Goal: Task Accomplishment & Management: Complete application form

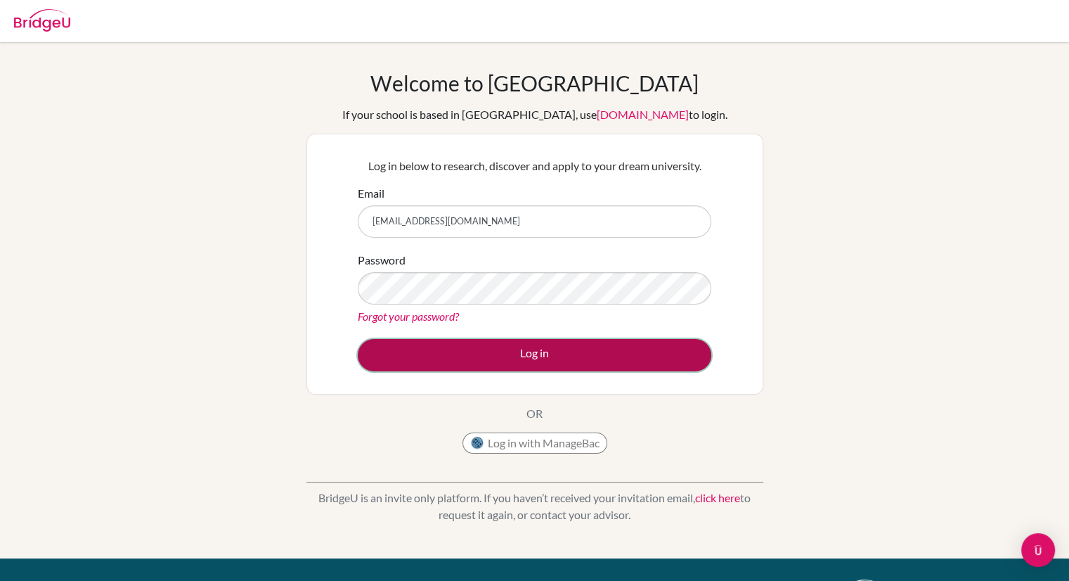
click at [476, 353] on button "Log in" at bounding box center [535, 355] width 354 height 32
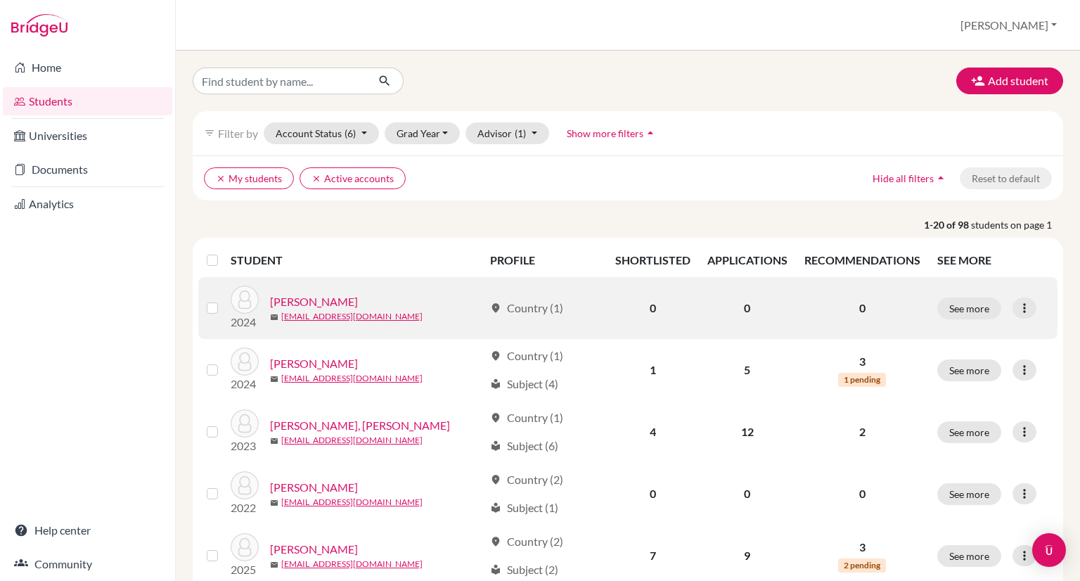
click at [224, 299] on label at bounding box center [224, 299] width 0 height 0
click at [0, 0] on input "checkbox" at bounding box center [0, 0] width 0 height 0
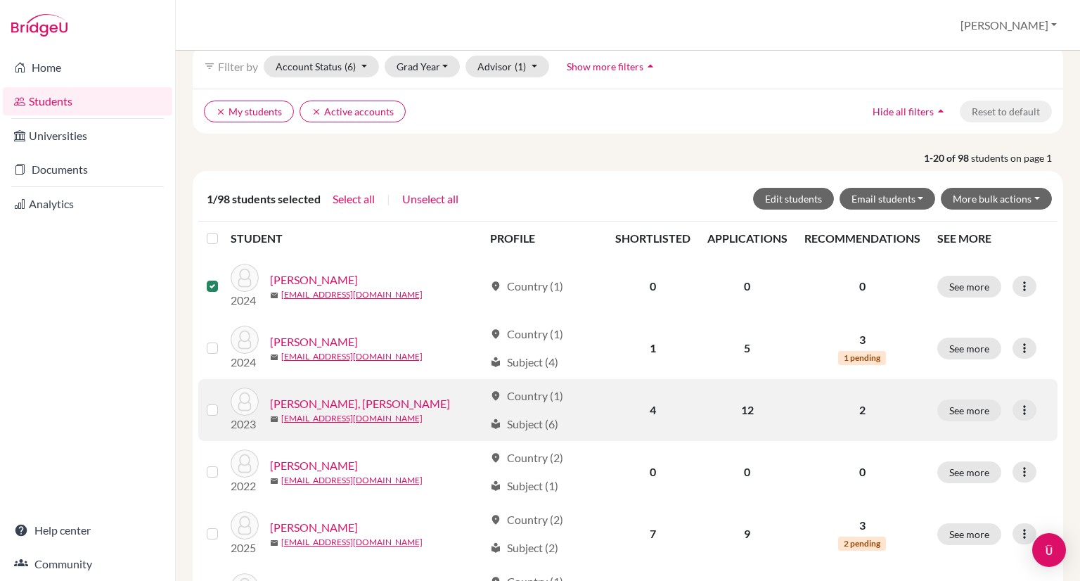
scroll to position [70, 0]
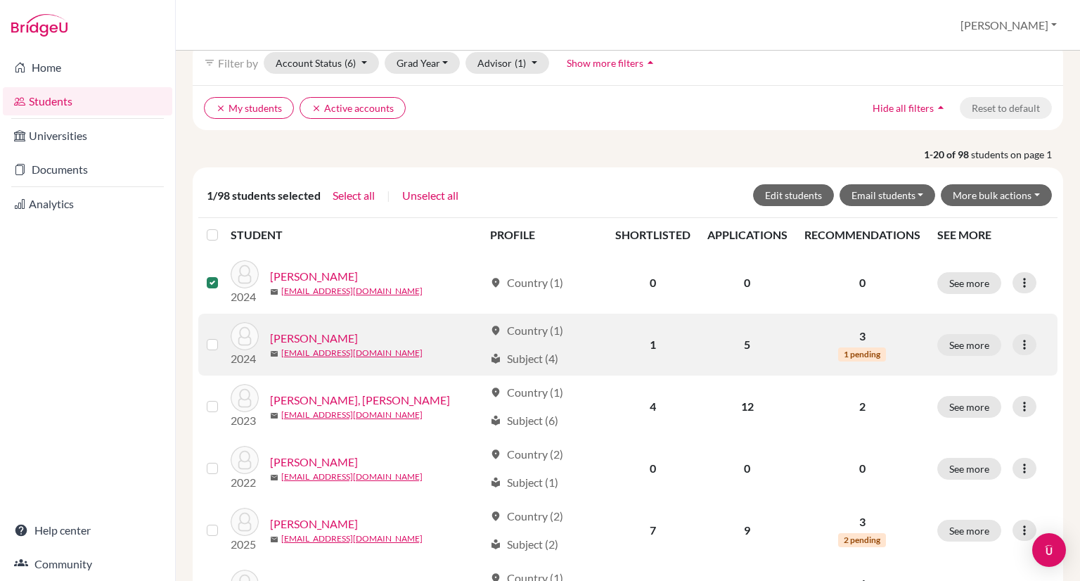
click at [224, 336] on label at bounding box center [224, 336] width 0 height 0
click at [0, 0] on input "checkbox" at bounding box center [0, 0] width 0 height 0
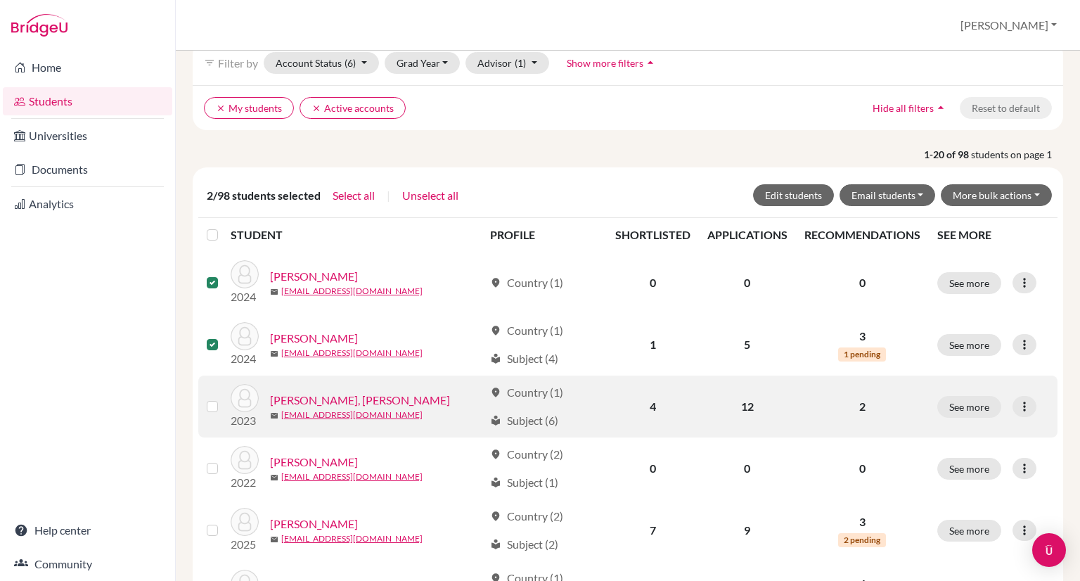
click at [204, 406] on td at bounding box center [214, 406] width 32 height 62
click at [224, 398] on label at bounding box center [224, 398] width 0 height 0
click at [0, 0] on input "checkbox" at bounding box center [0, 0] width 0 height 0
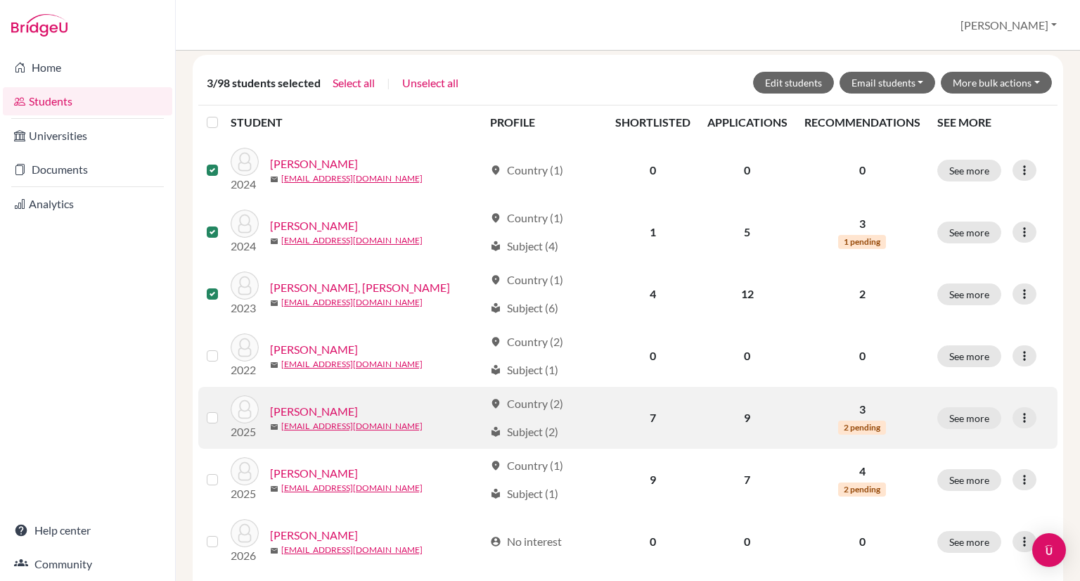
scroll to position [211, 0]
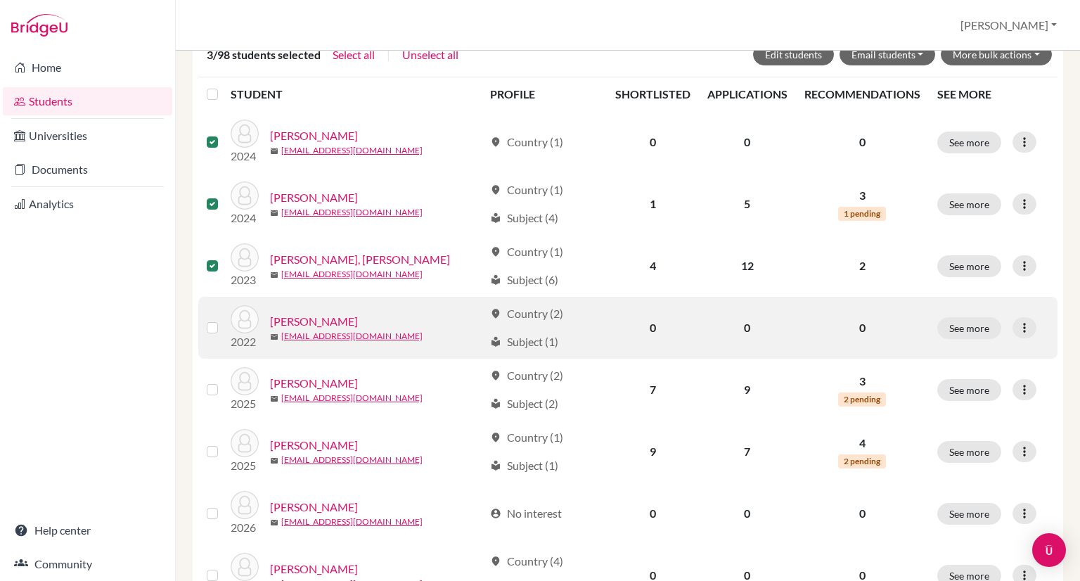
click at [224, 319] on label at bounding box center [224, 319] width 0 height 0
click at [0, 0] on input "checkbox" at bounding box center [0, 0] width 0 height 0
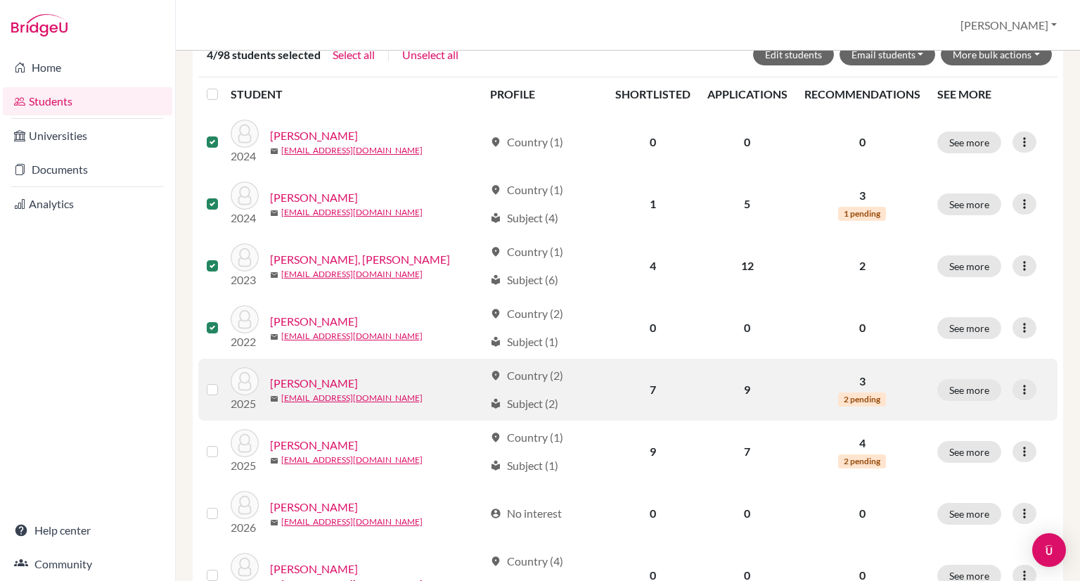
click at [224, 381] on label at bounding box center [224, 381] width 0 height 0
click at [0, 0] on input "checkbox" at bounding box center [0, 0] width 0 height 0
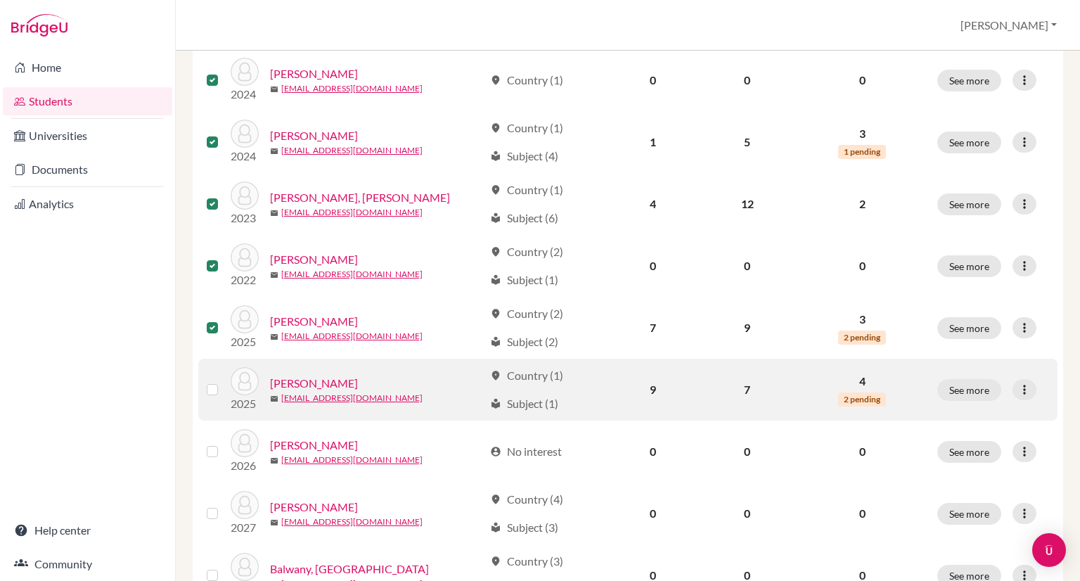
scroll to position [281, 0]
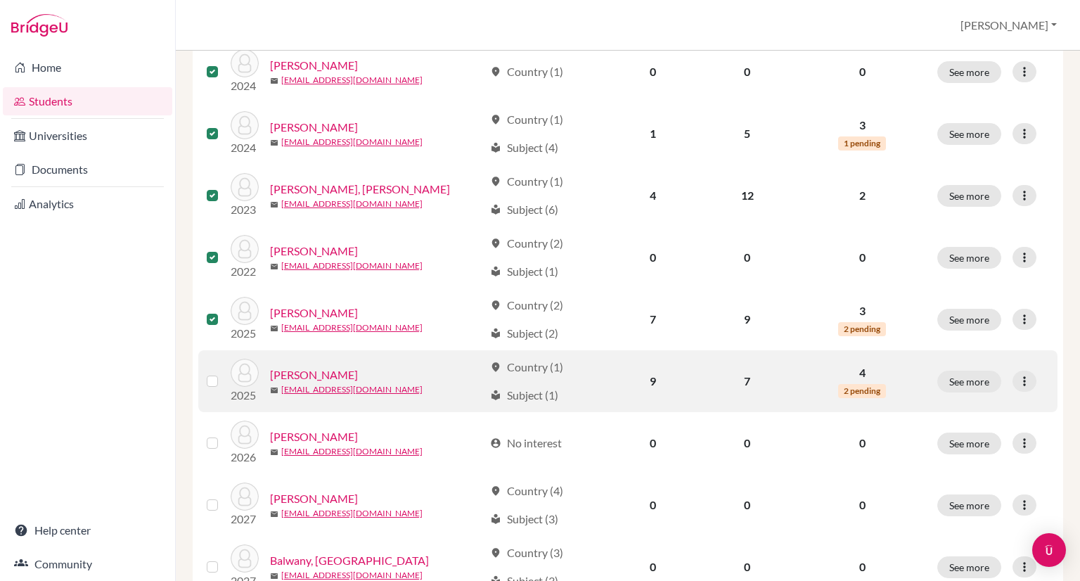
click at [224, 373] on label at bounding box center [224, 373] width 0 height 0
click at [0, 0] on input "checkbox" at bounding box center [0, 0] width 0 height 0
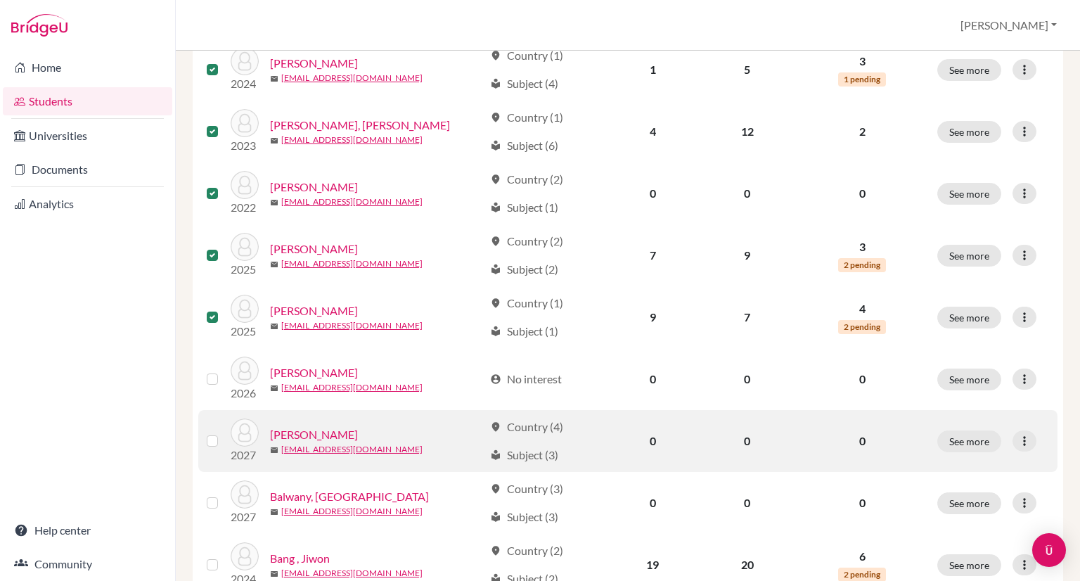
scroll to position [422, 0]
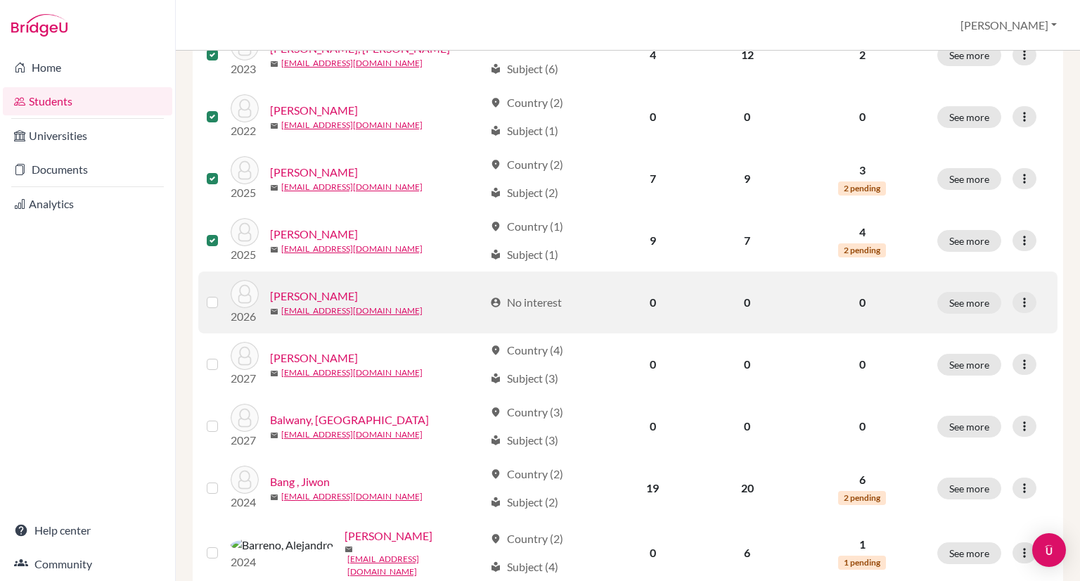
click at [224, 294] on label at bounding box center [224, 294] width 0 height 0
click at [0, 0] on input "checkbox" at bounding box center [0, 0] width 0 height 0
click at [224, 294] on label at bounding box center [224, 294] width 0 height 0
click at [0, 0] on input "checkbox" at bounding box center [0, 0] width 0 height 0
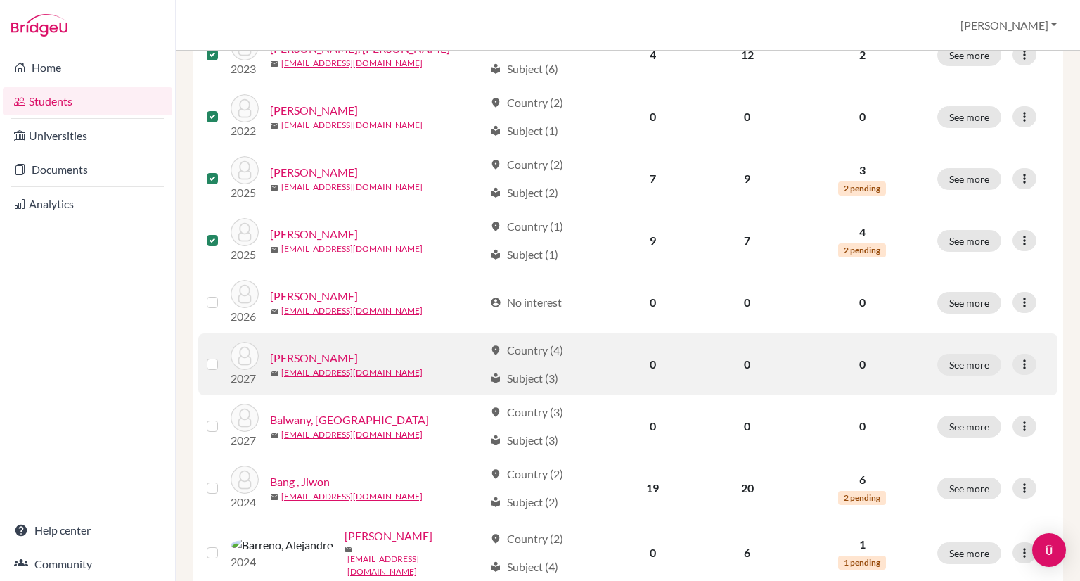
click at [224, 356] on label at bounding box center [224, 356] width 0 height 0
click at [0, 0] on input "checkbox" at bounding box center [0, 0] width 0 height 0
click at [224, 356] on label at bounding box center [224, 356] width 0 height 0
click at [0, 0] on input "checkbox" at bounding box center [0, 0] width 0 height 0
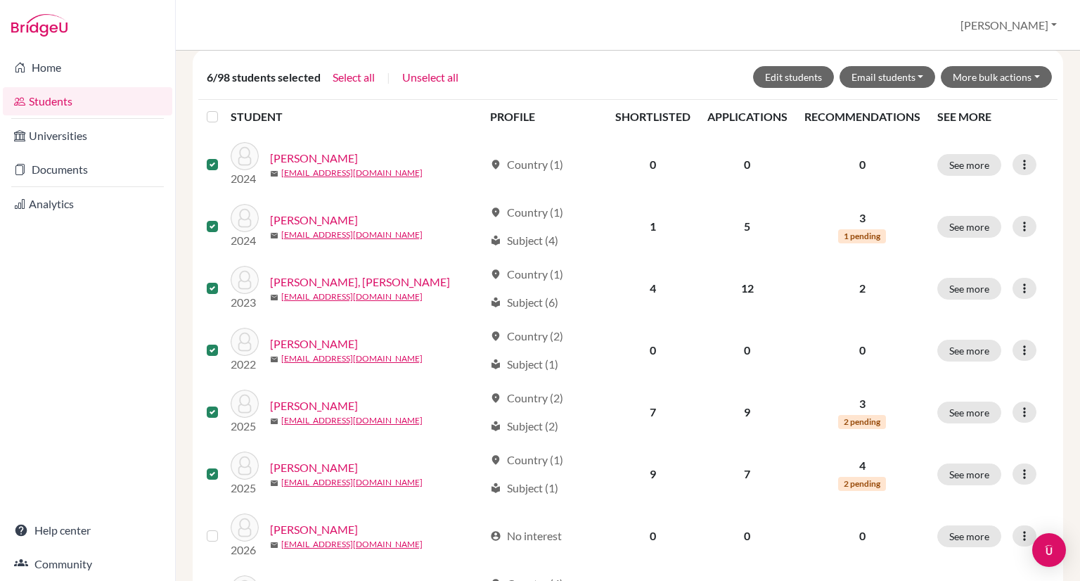
scroll to position [0, 0]
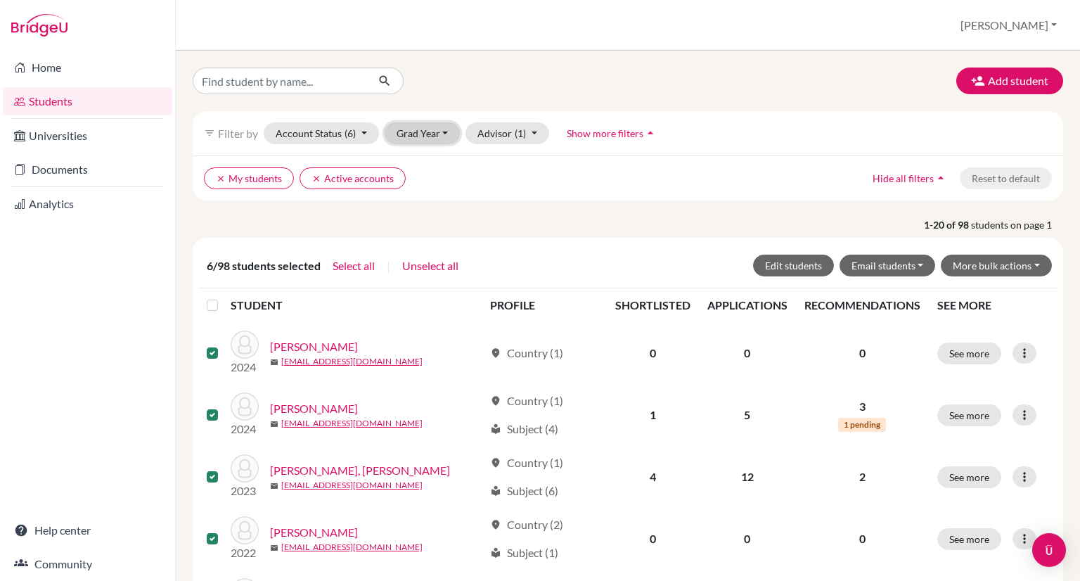
click at [430, 138] on button "Grad Year" at bounding box center [423, 133] width 76 height 22
click at [427, 205] on span "2025" at bounding box center [414, 208] width 25 height 17
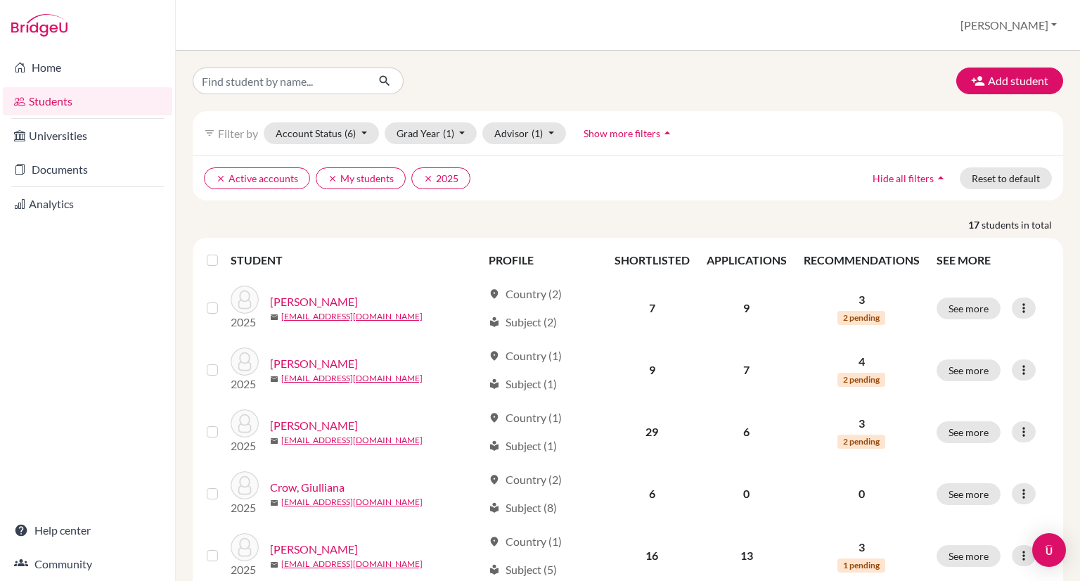
click at [224, 252] on label at bounding box center [224, 252] width 0 height 0
click at [0, 0] on input "checkbox" at bounding box center [0, 0] width 0 height 0
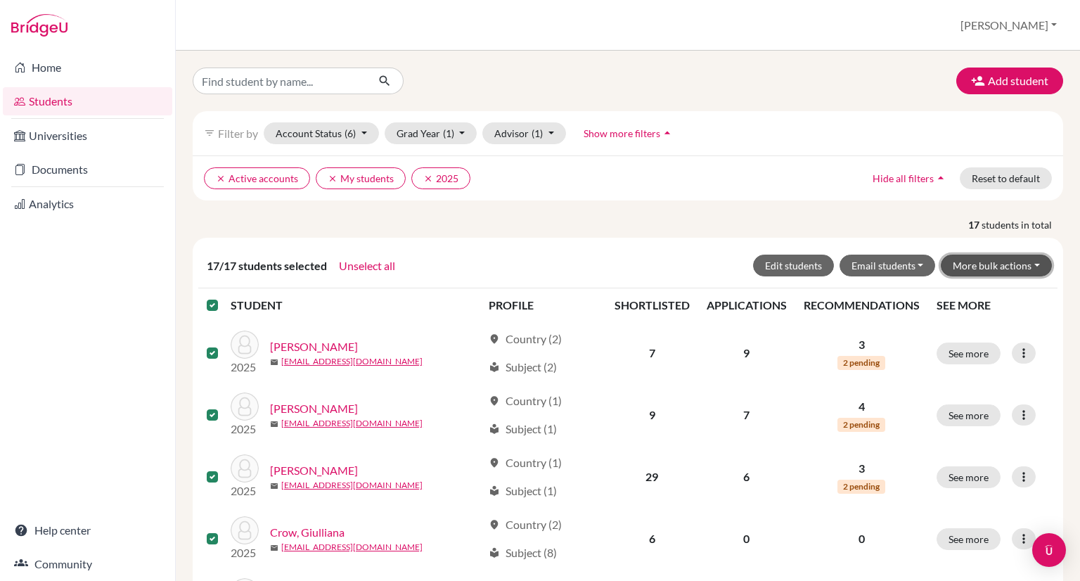
click at [976, 268] on button "More bulk actions" at bounding box center [996, 265] width 111 height 22
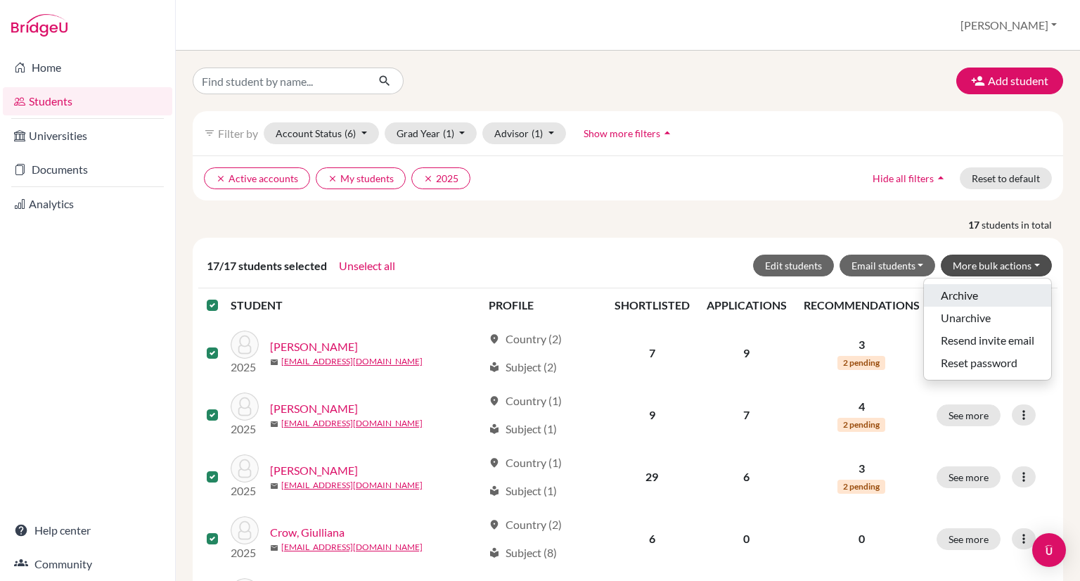
click at [974, 290] on button "Archive" at bounding box center [987, 295] width 127 height 22
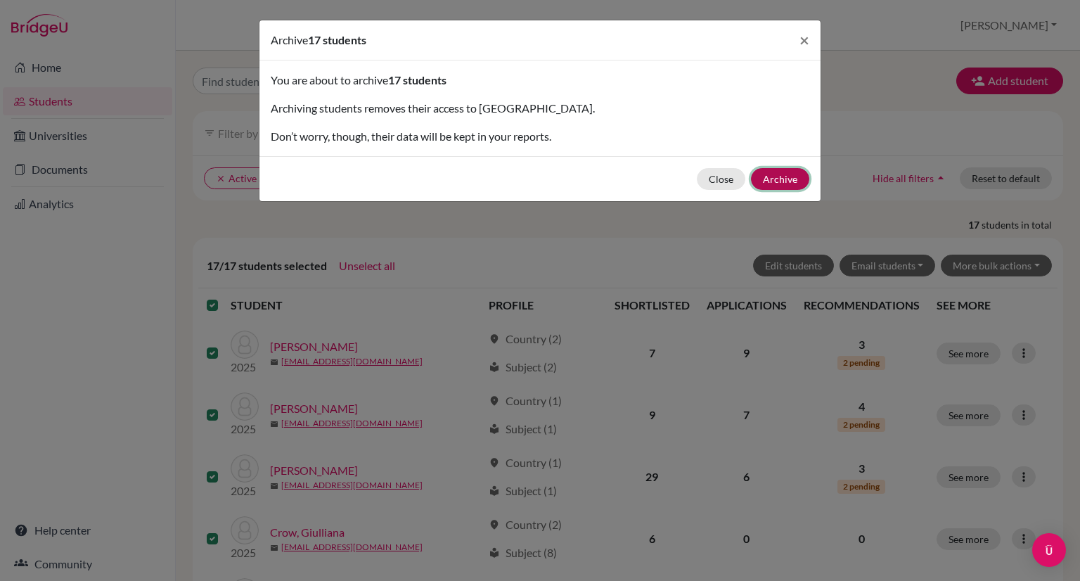
click at [779, 172] on button "Archive" at bounding box center [780, 179] width 58 height 22
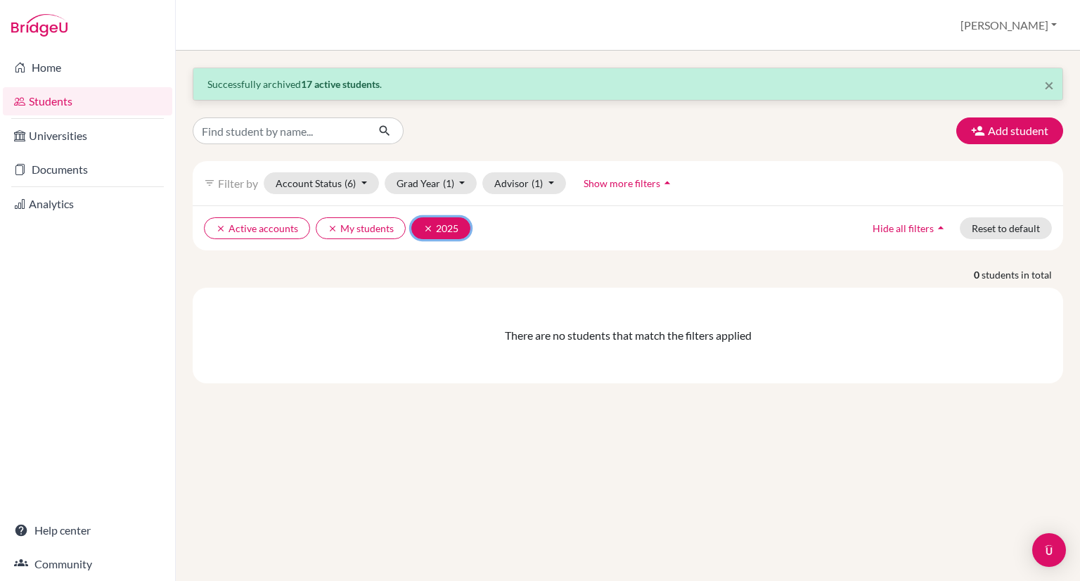
click at [425, 226] on icon "clear" at bounding box center [428, 229] width 10 height 10
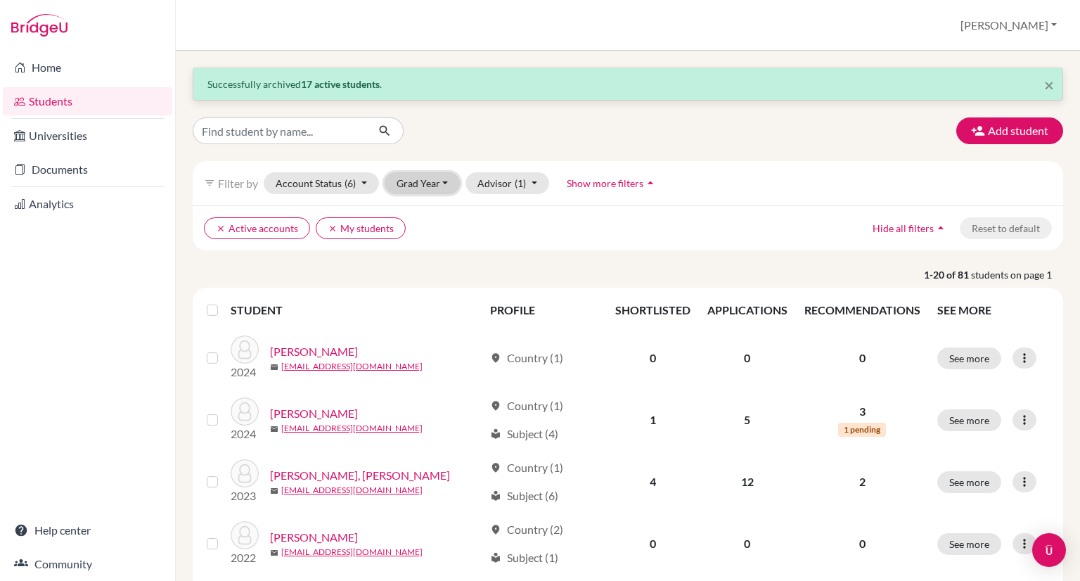
click at [434, 185] on button "Grad Year" at bounding box center [423, 183] width 76 height 22
click at [425, 235] on span "2026" at bounding box center [414, 235] width 25 height 17
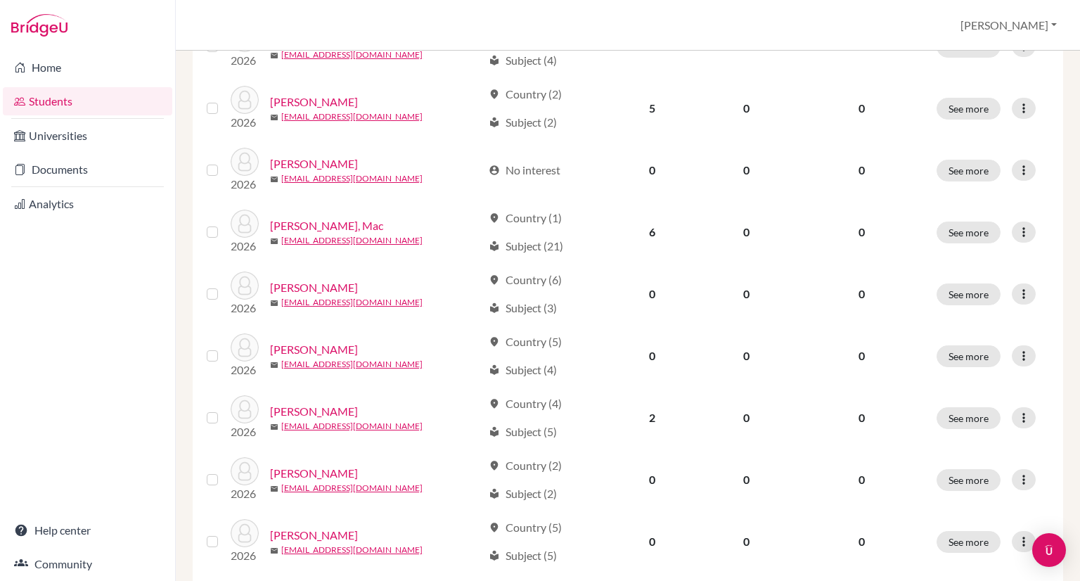
scroll to position [562, 0]
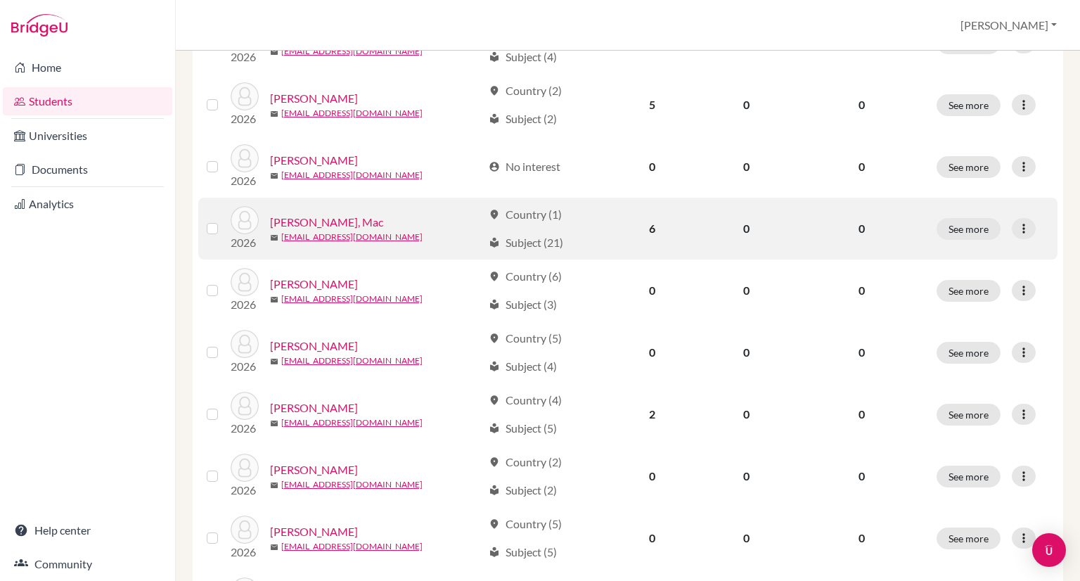
click at [224, 220] on label at bounding box center [224, 220] width 0 height 0
click at [0, 0] on input "checkbox" at bounding box center [0, 0] width 0 height 0
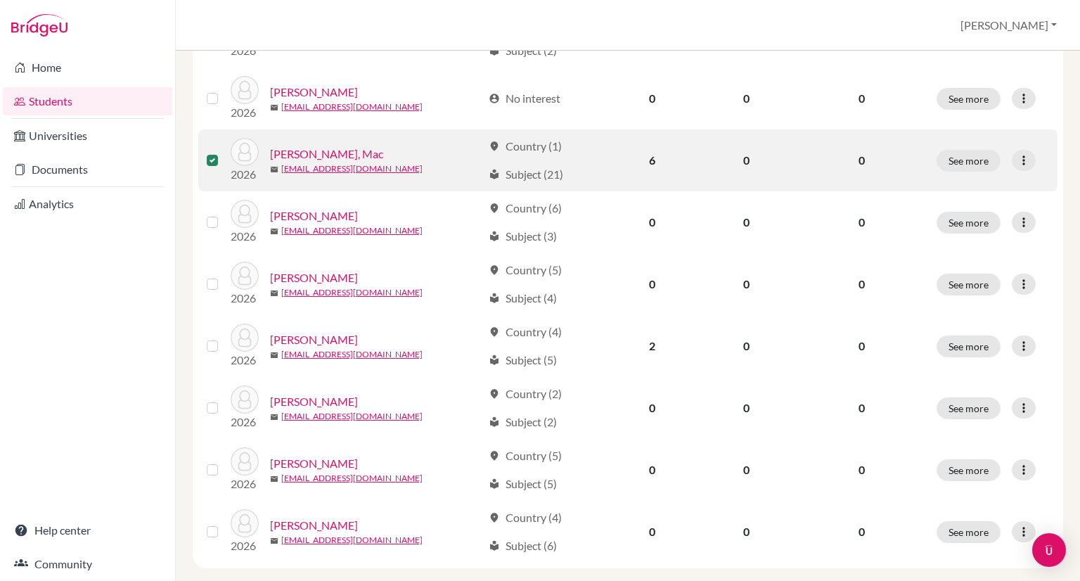
scroll to position [695, 0]
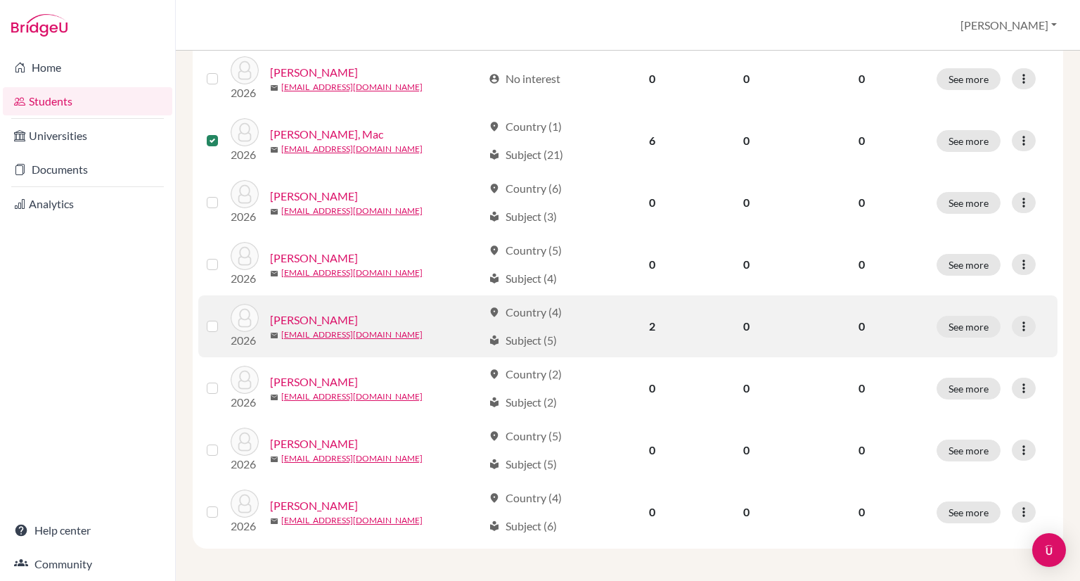
click at [210, 330] on div at bounding box center [215, 326] width 17 height 17
click at [224, 318] on label at bounding box center [224, 318] width 0 height 0
click at [0, 0] on input "checkbox" at bounding box center [0, 0] width 0 height 0
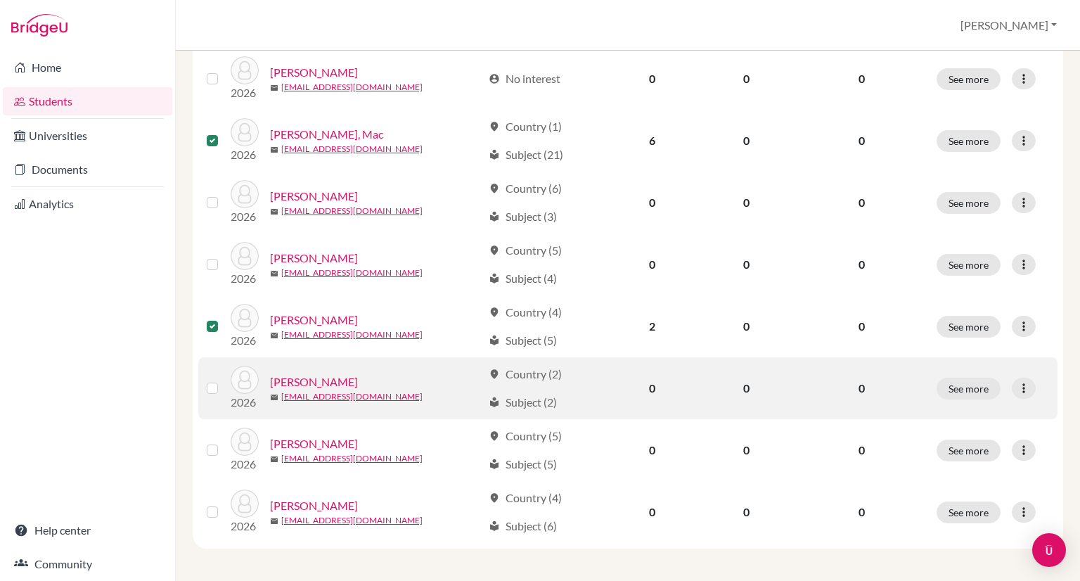
click at [224, 380] on label at bounding box center [224, 380] width 0 height 0
click at [0, 0] on input "checkbox" at bounding box center [0, 0] width 0 height 0
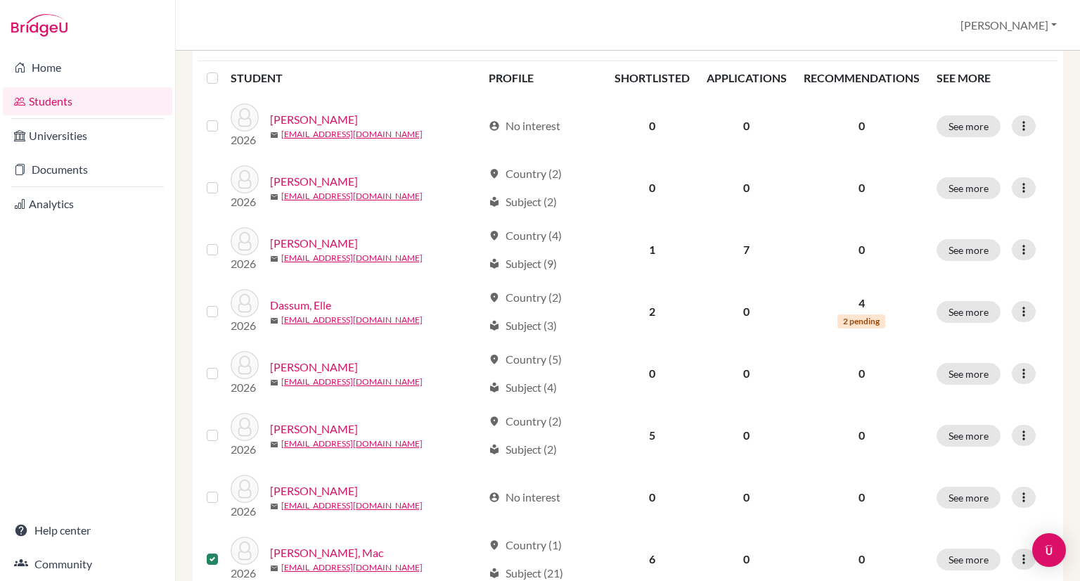
scroll to position [0, 0]
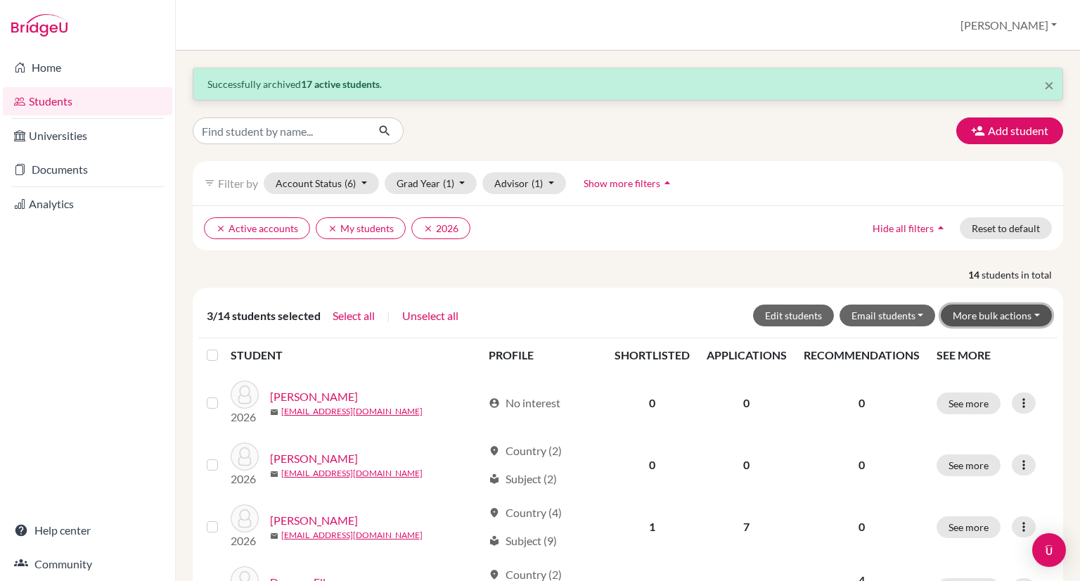
click at [988, 312] on button "More bulk actions" at bounding box center [996, 315] width 111 height 22
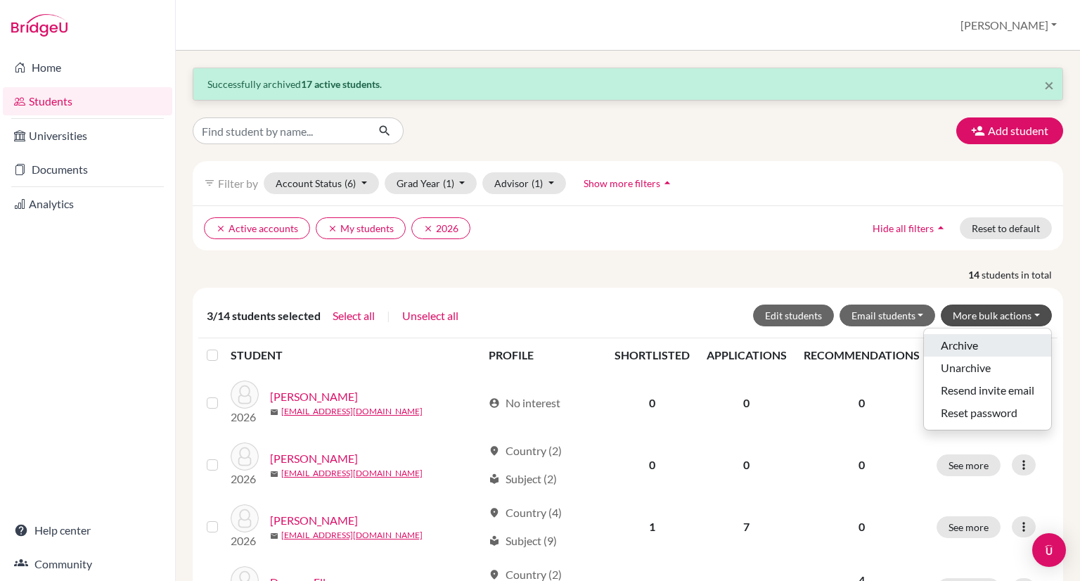
click at [964, 344] on button "Archive" at bounding box center [987, 345] width 127 height 22
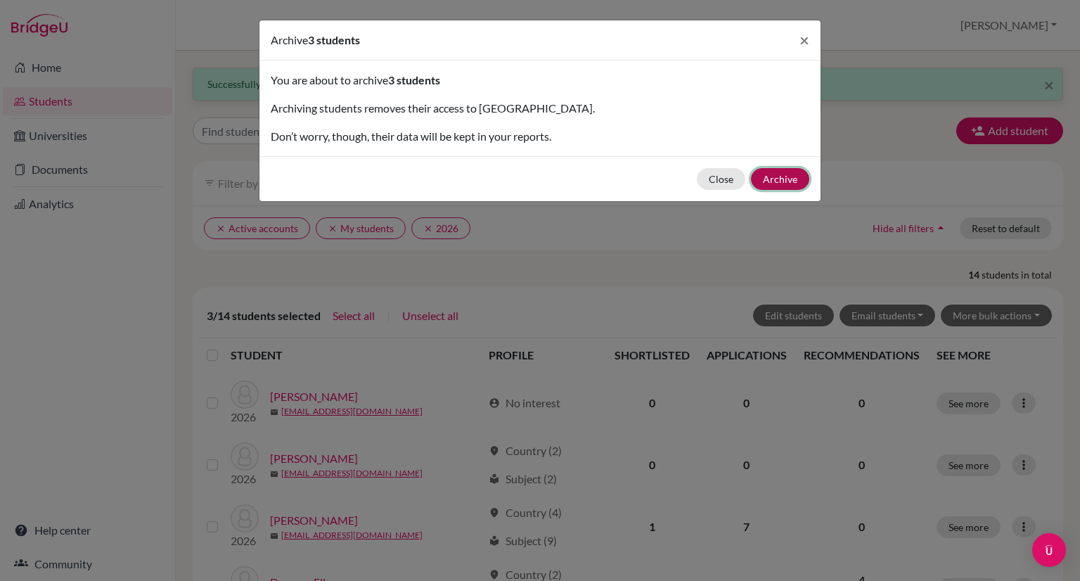
click at [778, 175] on button "Archive" at bounding box center [780, 179] width 58 height 22
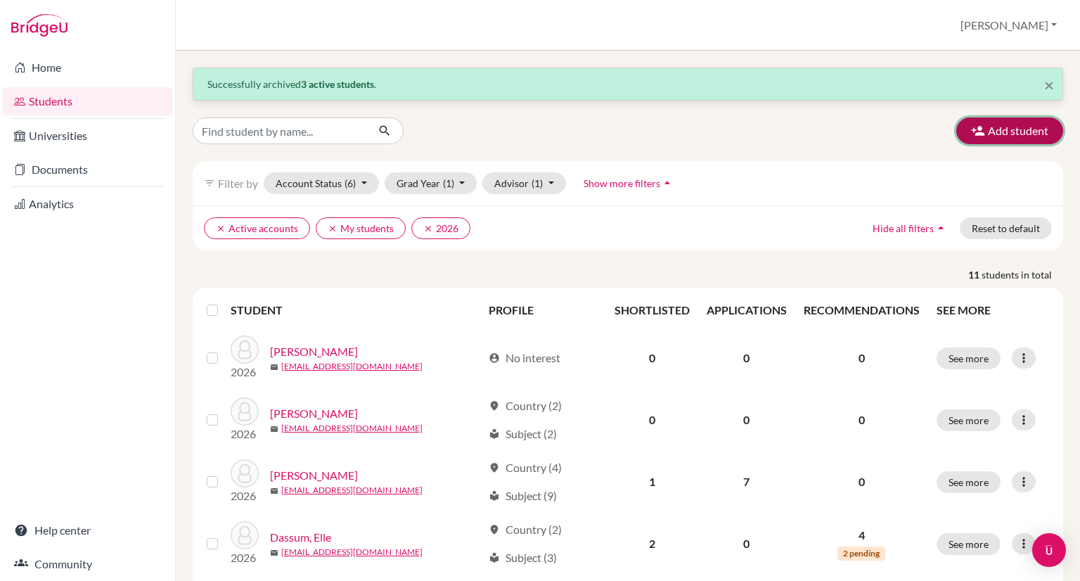
click at [973, 135] on icon "button" at bounding box center [978, 131] width 14 height 14
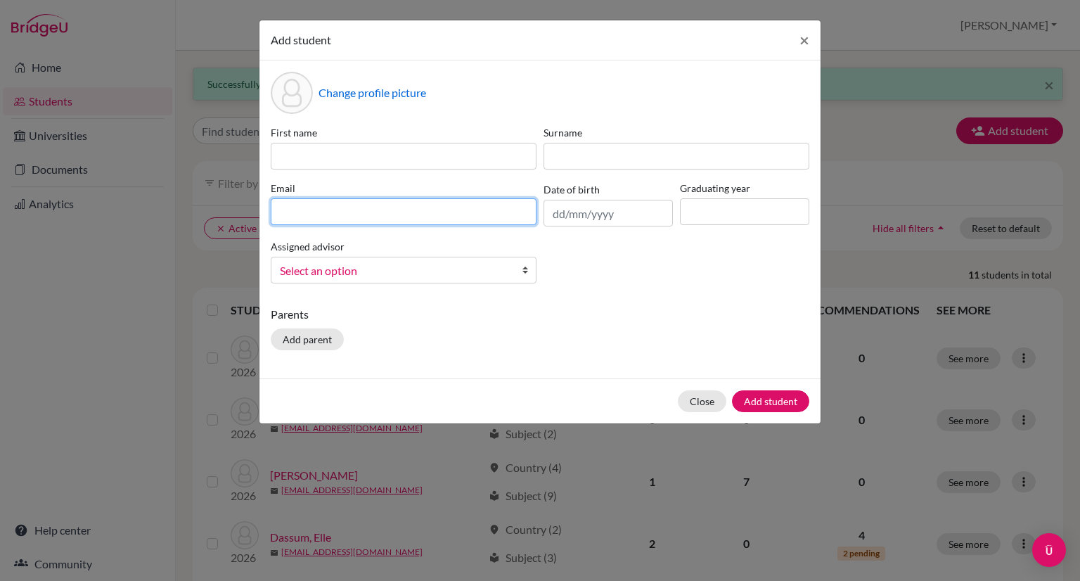
paste input "26gparedes@iaa.edu.ec"
type input "26gparedes@iaa.edu.ec"
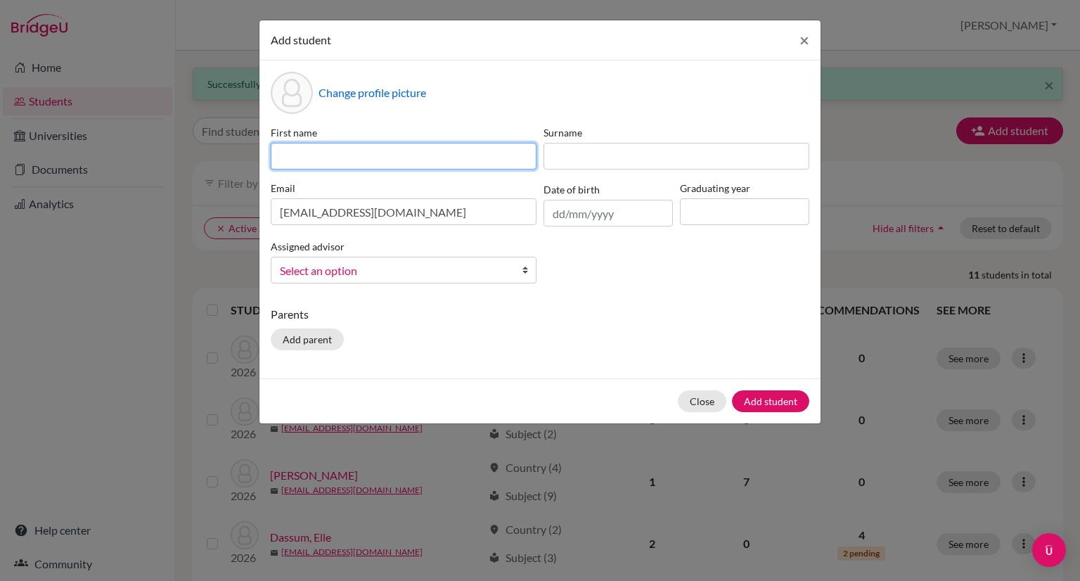
click at [401, 161] on input at bounding box center [404, 156] width 266 height 27
type input "Geovanny"
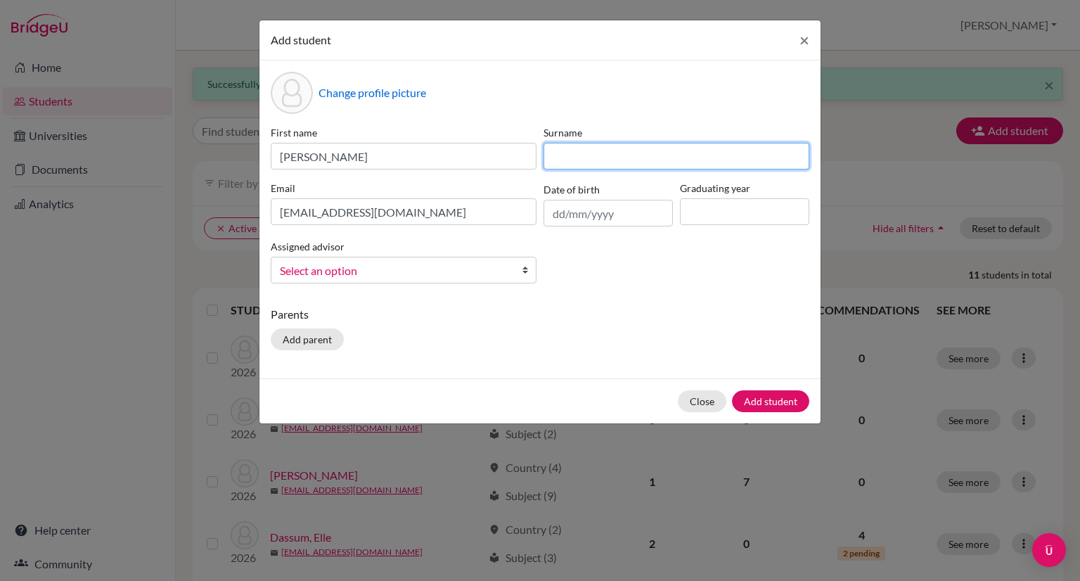
click at [584, 154] on input at bounding box center [676, 156] width 266 height 27
type input "Paredes"
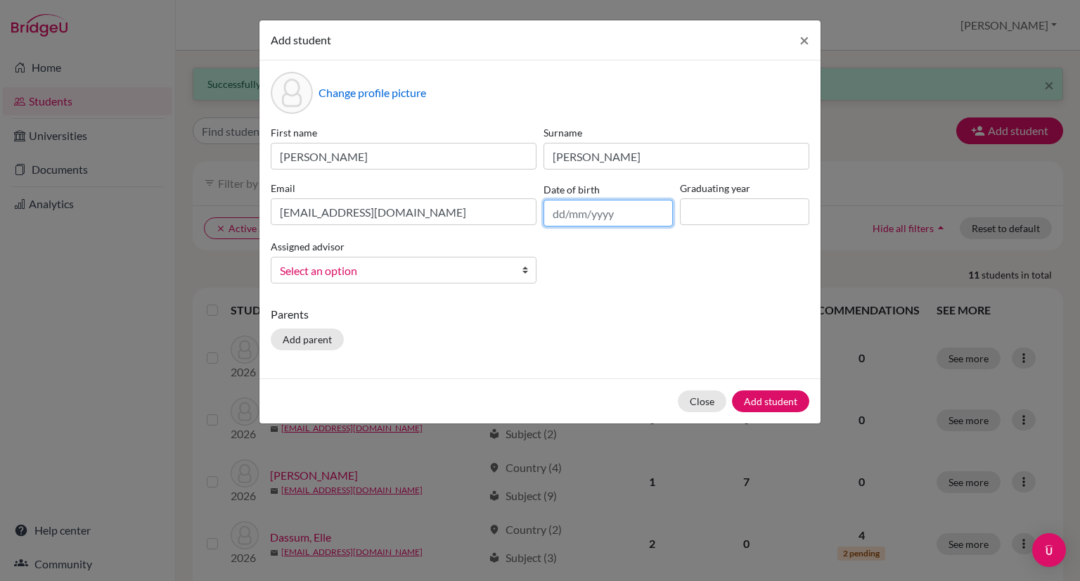
click at [567, 217] on input "text" at bounding box center [607, 213] width 129 height 27
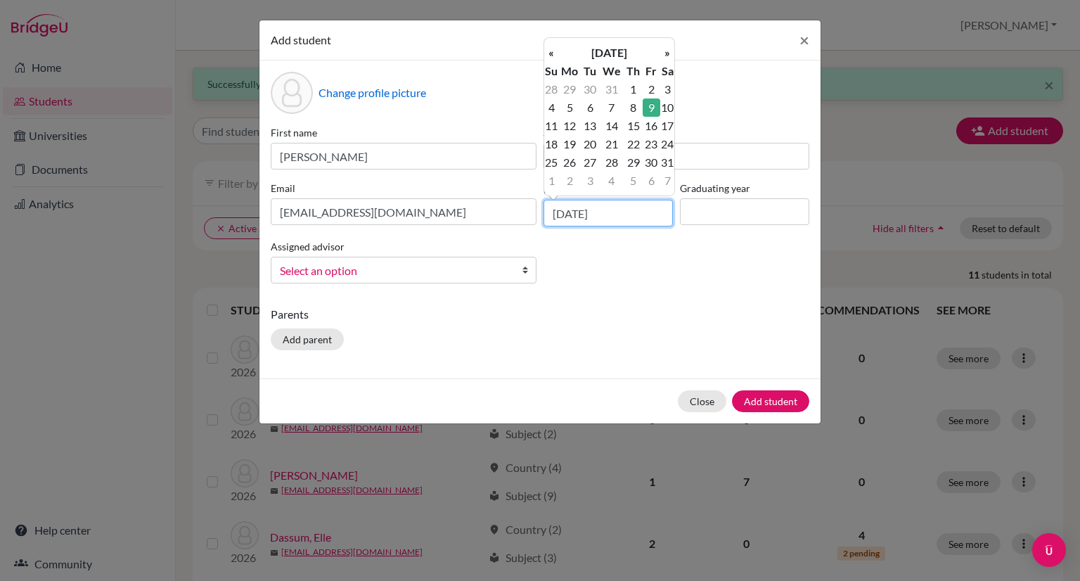
type input "09/01/2009"
click at [652, 105] on td "9" at bounding box center [651, 107] width 18 height 18
click at [568, 217] on input "09/01/2009" at bounding box center [607, 213] width 129 height 27
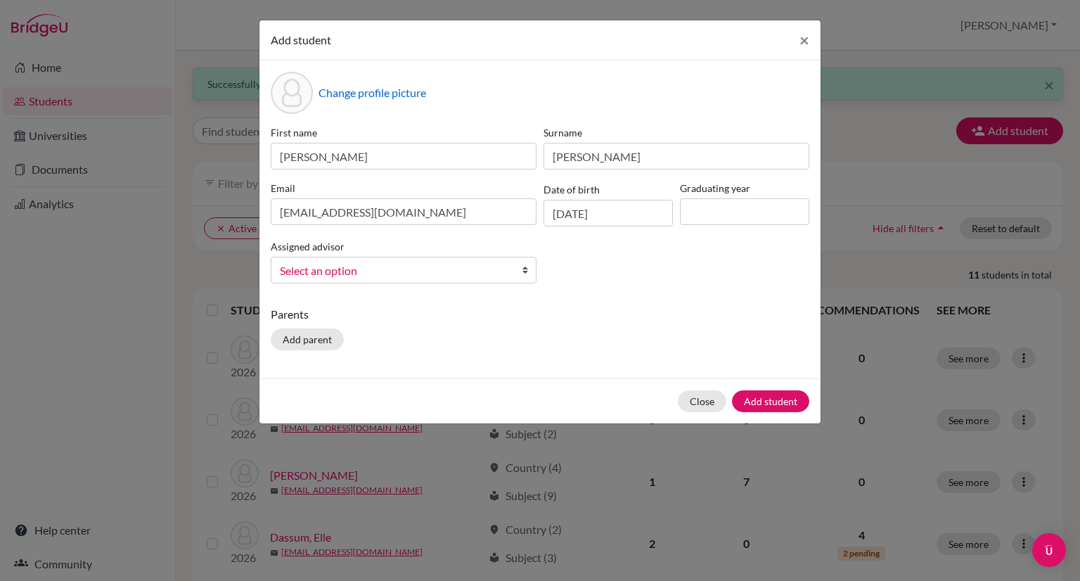
click at [613, 266] on div "First name Geovanny Surname Paredes Email 26gparedes@iaa.edu.ec Date of birth 0…" at bounding box center [539, 209] width 545 height 169
click at [722, 214] on input at bounding box center [744, 211] width 129 height 27
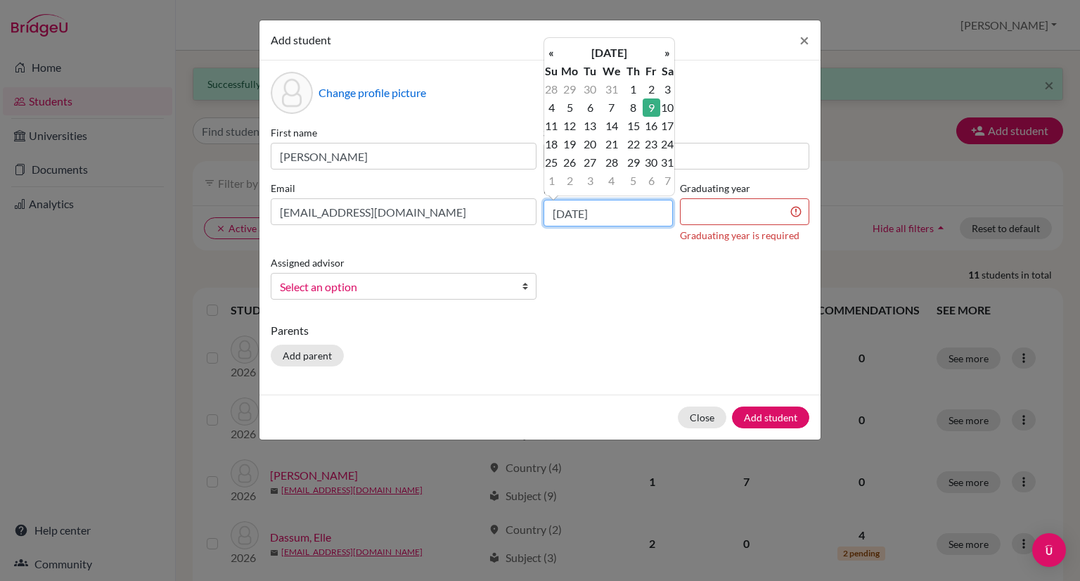
drag, startPoint x: 616, startPoint y: 217, endPoint x: 532, endPoint y: 223, distance: 84.5
click at [532, 223] on div "First name Geovanny Surname Paredes Email 26gparedes@iaa.edu.ec Date of birth 0…" at bounding box center [539, 218] width 545 height 186
type input "09/01/2009"
click at [656, 103] on td "9" at bounding box center [651, 107] width 18 height 18
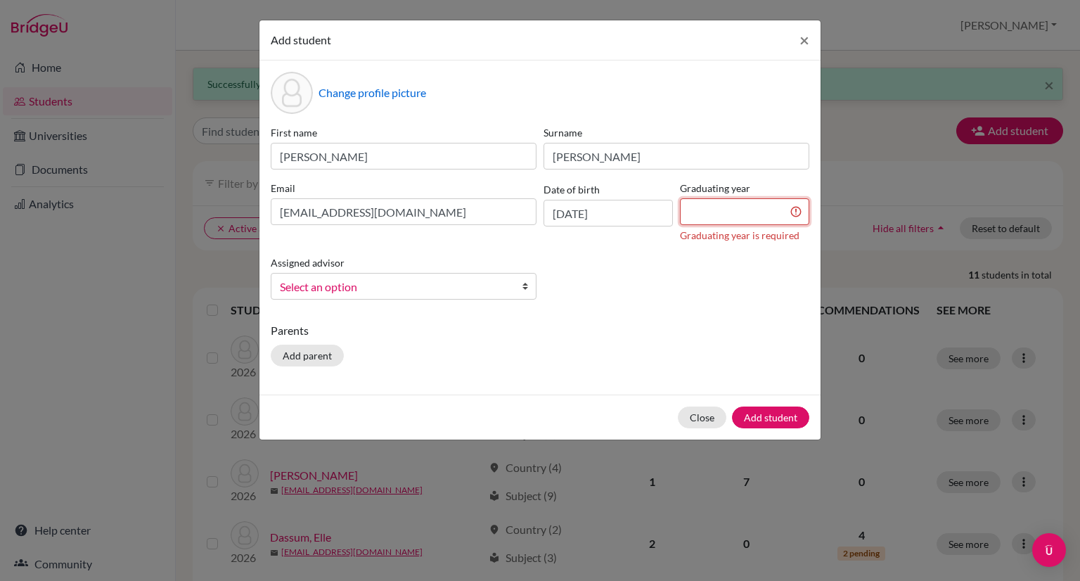
click at [724, 215] on input at bounding box center [744, 211] width 129 height 27
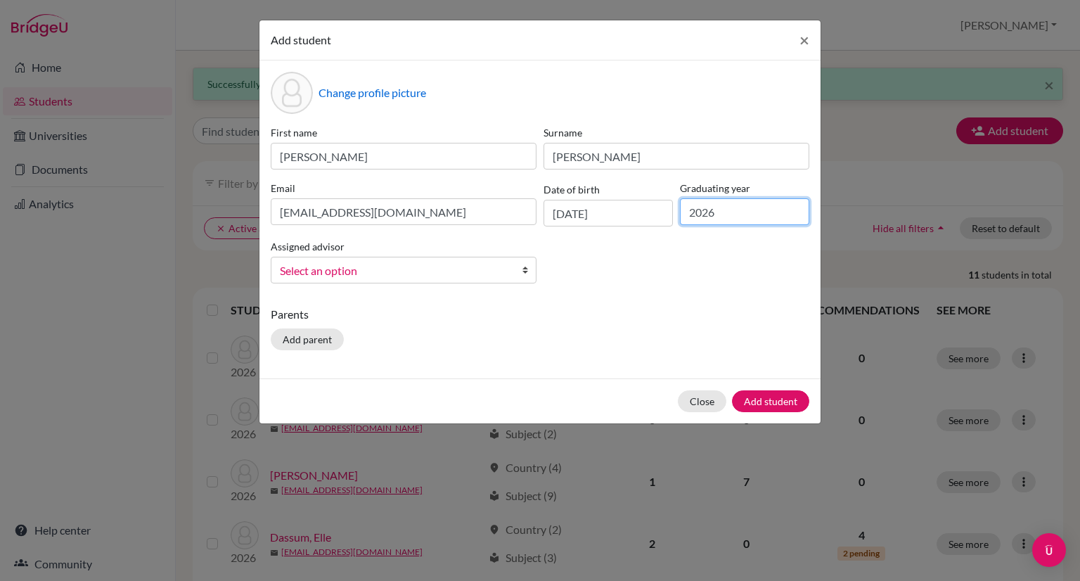
type input "2026"
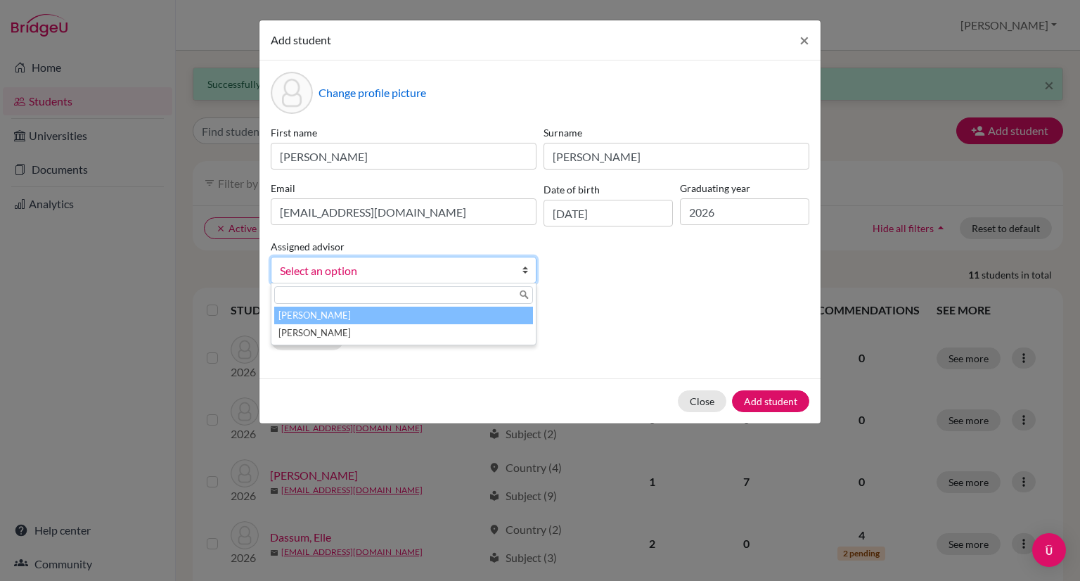
click at [407, 268] on span "Select an option" at bounding box center [394, 270] width 229 height 18
click at [393, 311] on li "Doylet, Marcela" at bounding box center [403, 315] width 259 height 18
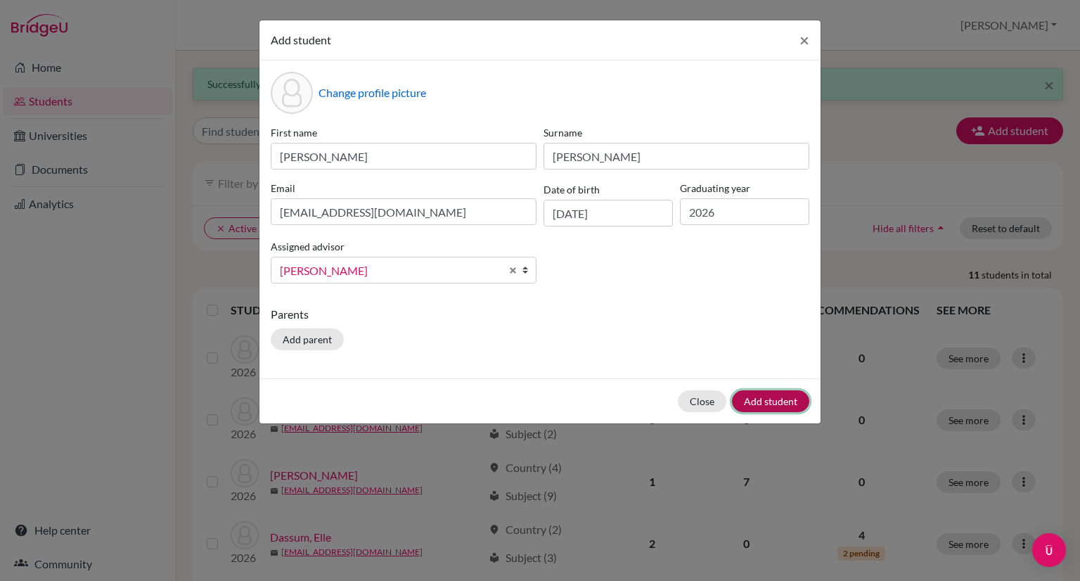
click at [753, 403] on button "Add student" at bounding box center [770, 401] width 77 height 22
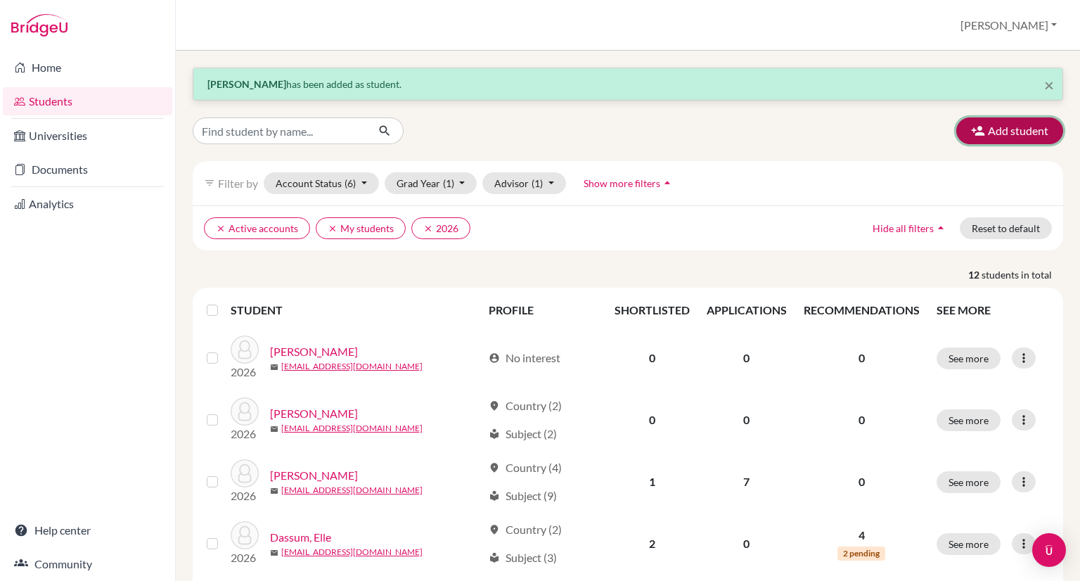
click at [1015, 134] on button "Add student" at bounding box center [1009, 130] width 107 height 27
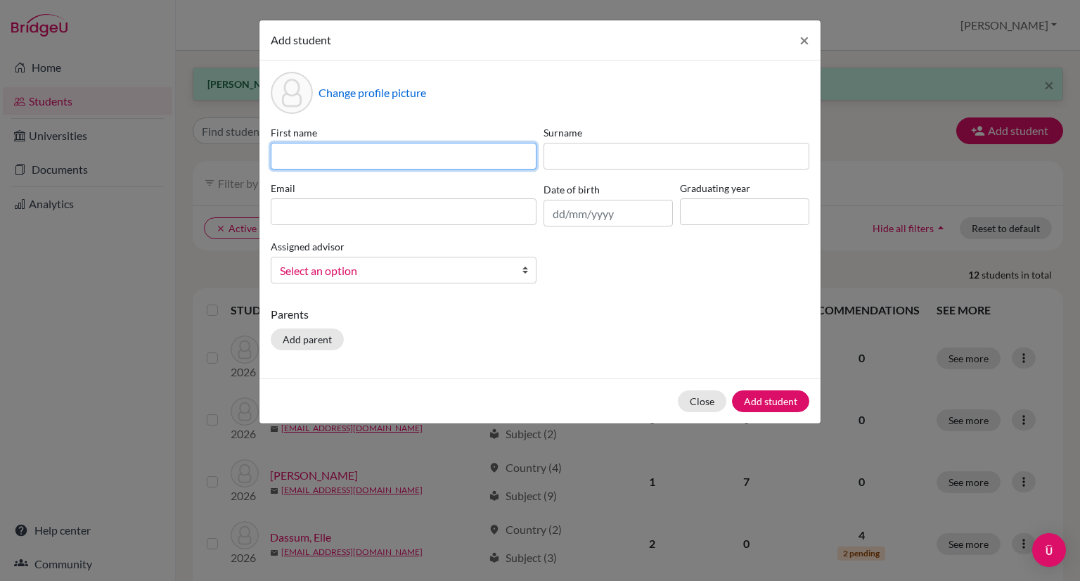
click at [335, 157] on input at bounding box center [404, 156] width 266 height 27
drag, startPoint x: 315, startPoint y: 160, endPoint x: 250, endPoint y: 151, distance: 66.0
click at [250, 150] on div "Add student × Change profile picture First name Thais Surname Email Date of bir…" at bounding box center [540, 290] width 1080 height 581
type input "Ariana"
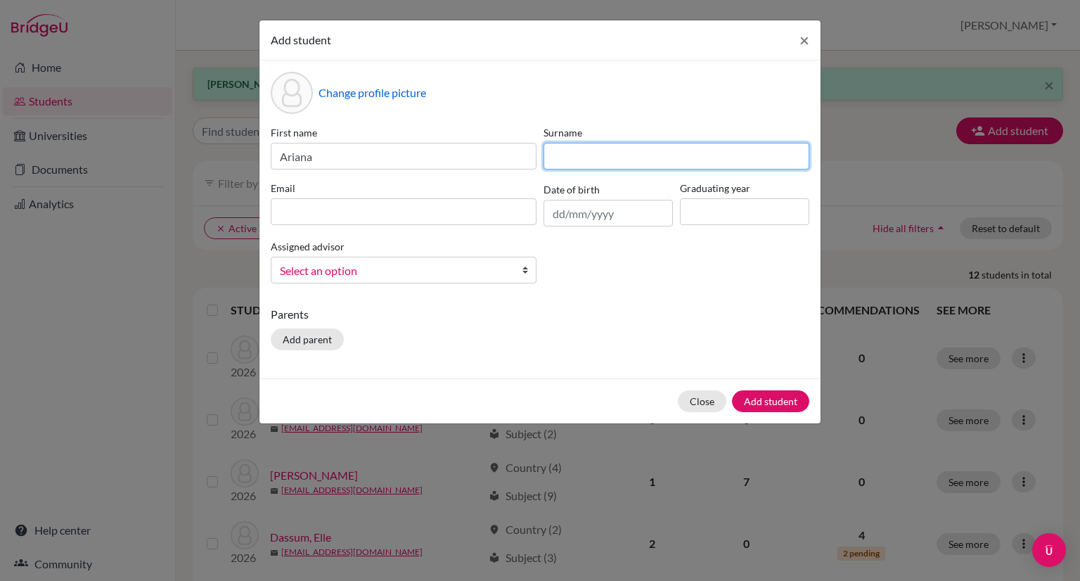
click at [585, 157] on input at bounding box center [676, 156] width 266 height 27
type input "Blum"
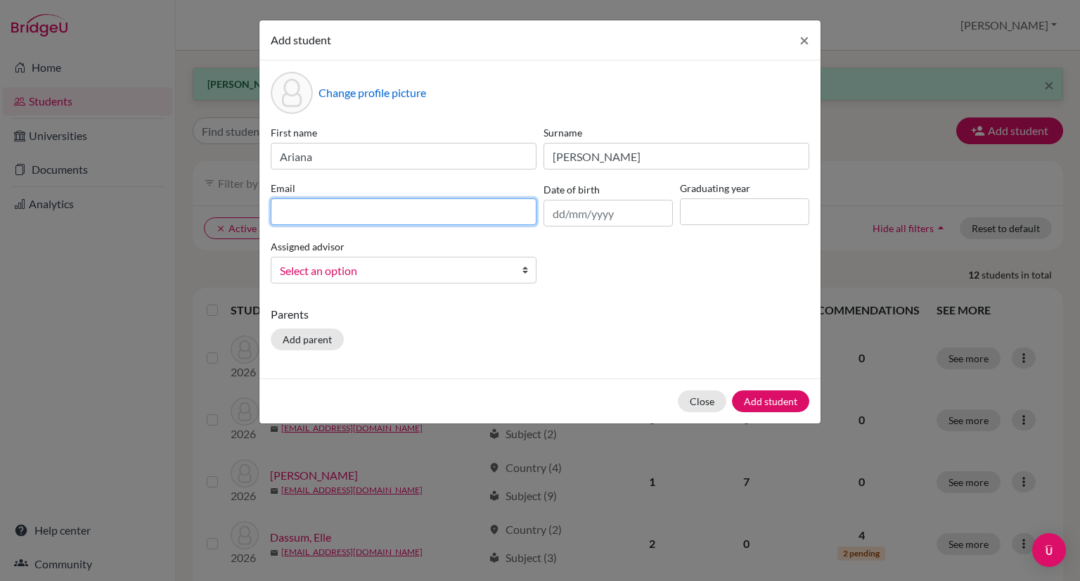
click at [461, 219] on input at bounding box center [404, 211] width 266 height 27
paste input "26tblum@iaa.edu.ec"
type input "26tblum@iaa.edu.ec"
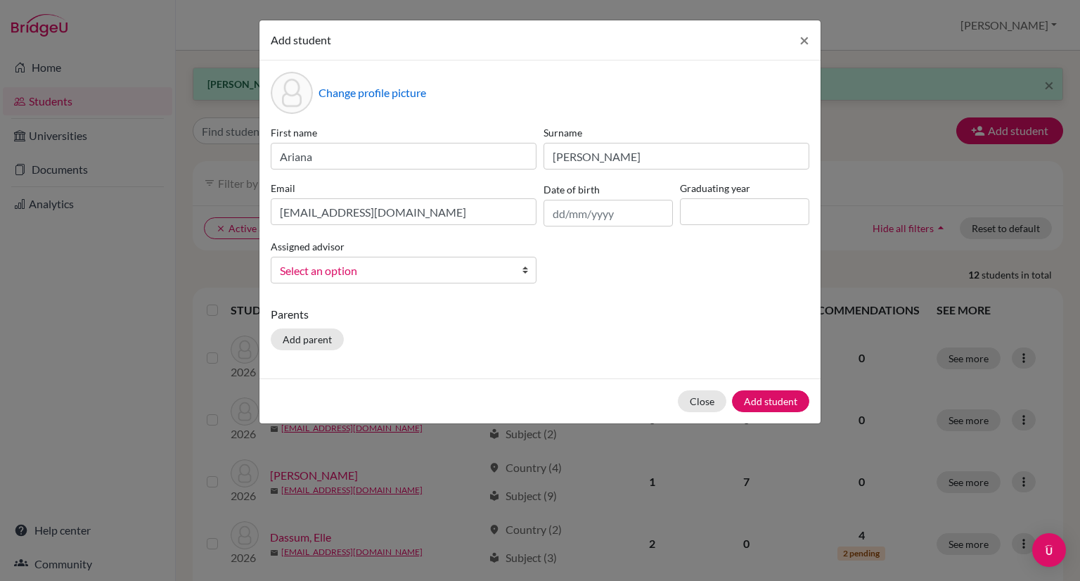
click at [413, 271] on span "Select an option" at bounding box center [394, 270] width 229 height 18
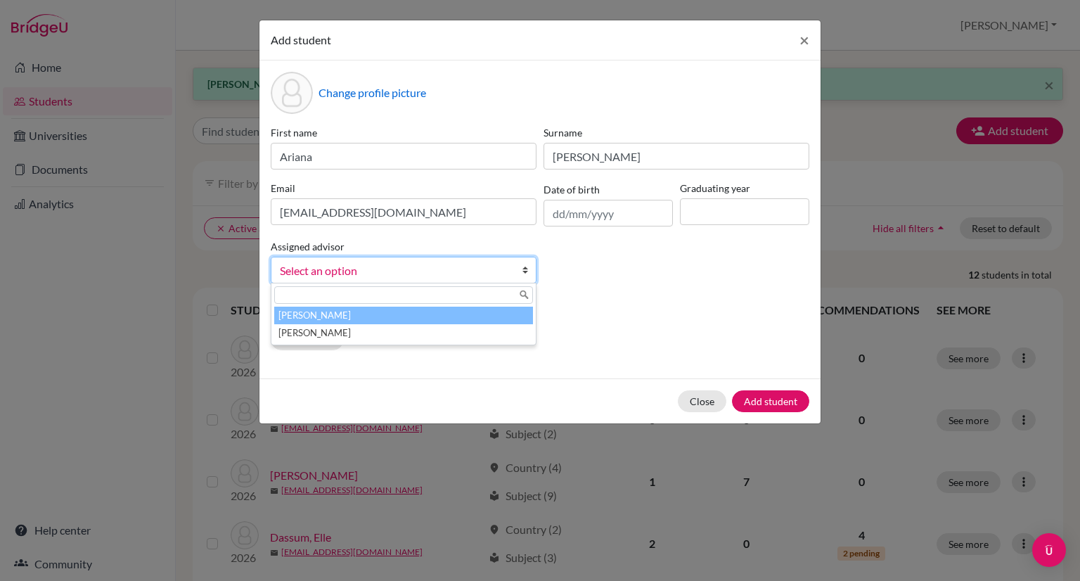
click at [427, 319] on li "Doylet, Marcela" at bounding box center [403, 315] width 259 height 18
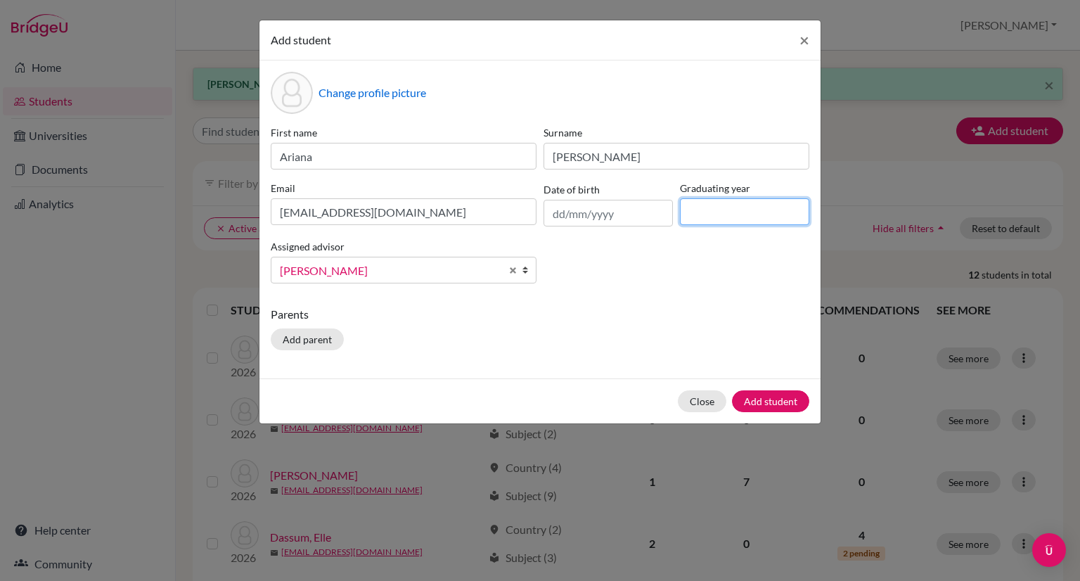
click at [714, 217] on input at bounding box center [744, 211] width 129 height 27
type input "2026"
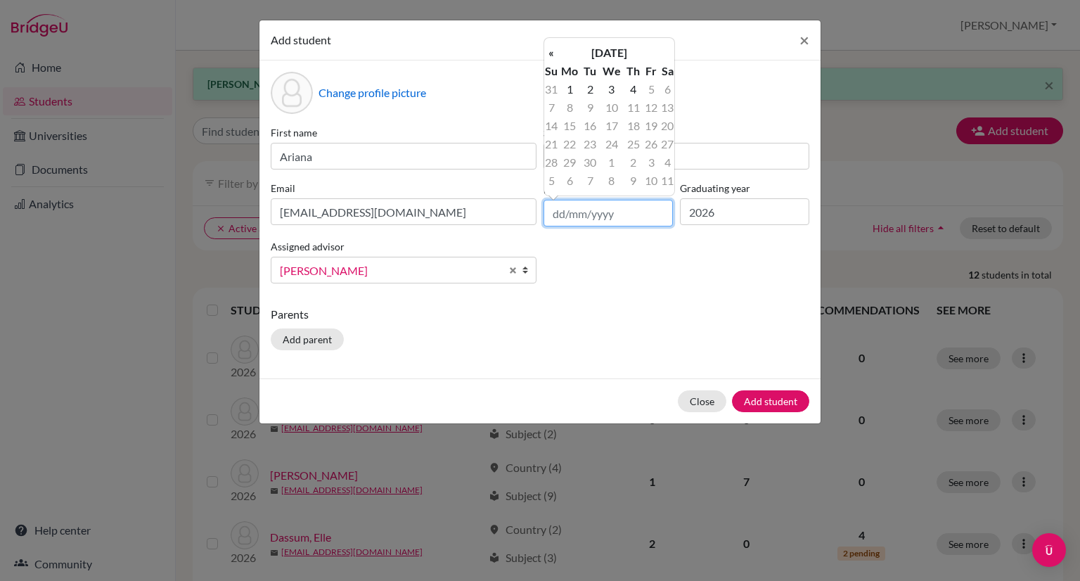
click at [566, 213] on input "text" at bounding box center [607, 213] width 129 height 27
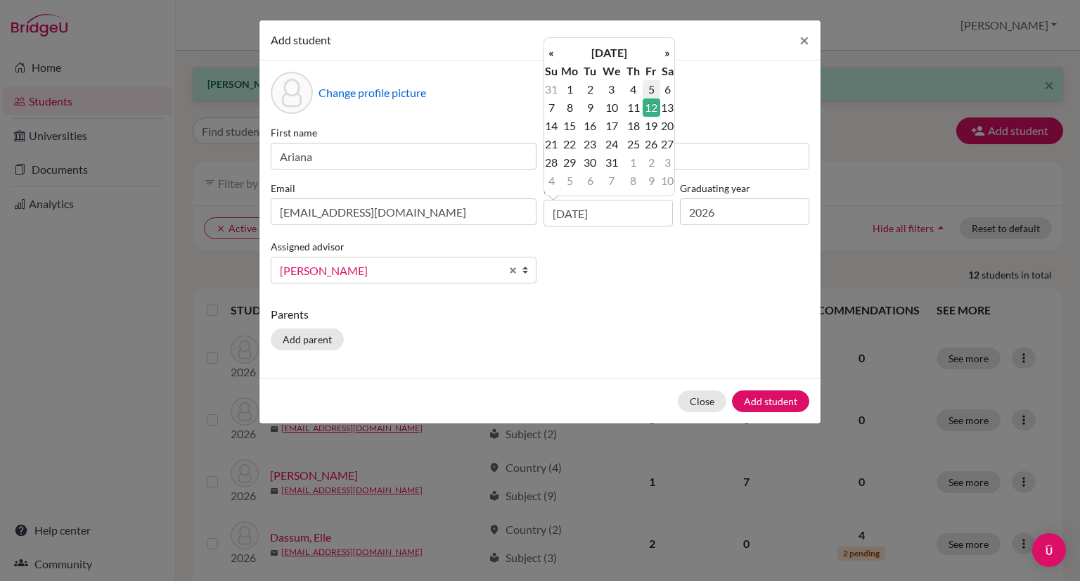
click at [649, 96] on td "5" at bounding box center [651, 89] width 18 height 18
type input "05/01/2007"
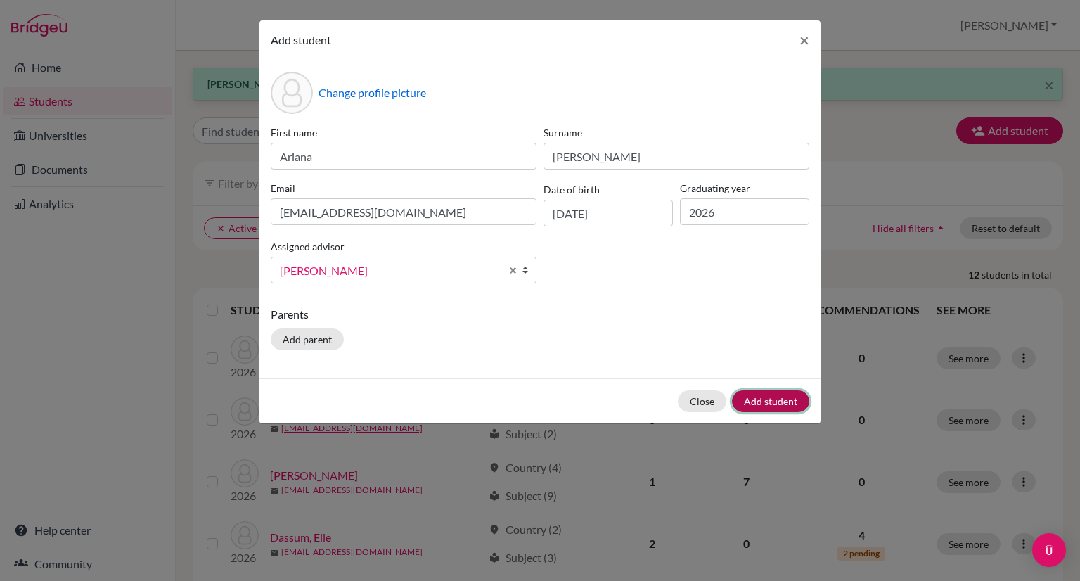
click at [753, 403] on button "Add student" at bounding box center [770, 401] width 77 height 22
